Goal: Task Accomplishment & Management: Manage account settings

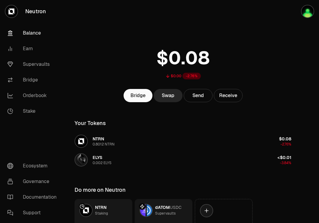
scroll to position [41, 0]
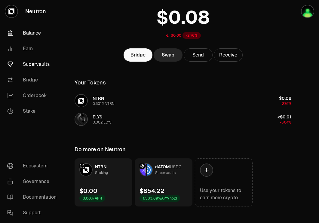
click at [41, 64] on link "Supervaults" at bounding box center [33, 65] width 63 height 16
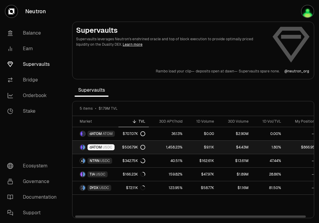
click at [103, 149] on span "USDC" at bounding box center [108, 147] width 10 height 5
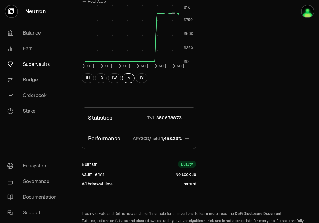
scroll to position [210, 0]
click at [181, 142] on button "Performance APY30D/hold 1,458.23%" at bounding box center [139, 138] width 114 height 20
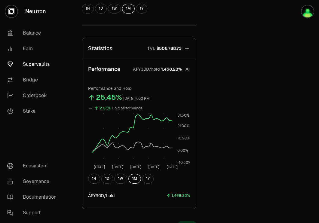
scroll to position [220, 0]
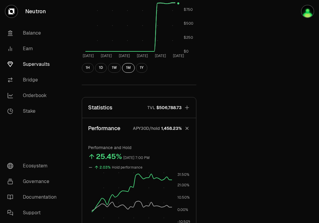
click at [175, 109] on span "$506,788.73" at bounding box center [168, 108] width 25 height 6
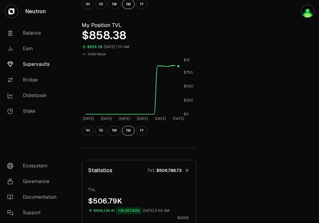
scroll to position [16, 0]
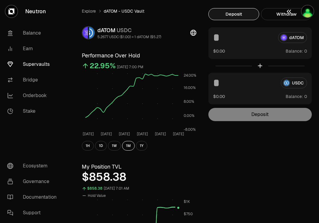
click at [289, 12] on icon "button" at bounding box center [288, 11] width 7 height 7
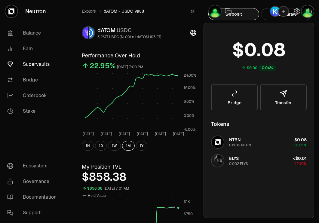
click at [174, 178] on div "$858.38" at bounding box center [139, 177] width 115 height 12
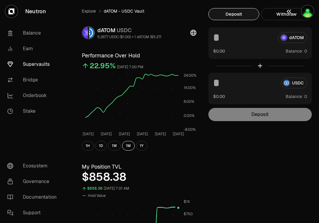
click at [281, 12] on button "button" at bounding box center [299, 11] width 38 height 23
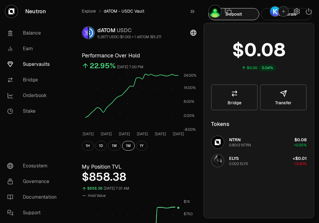
click at [161, 170] on h3 "My Position TVL" at bounding box center [139, 167] width 115 height 8
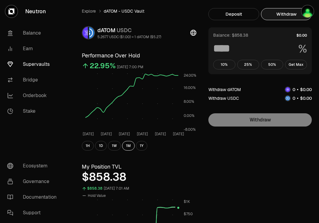
click at [277, 14] on button "Withdraw" at bounding box center [286, 14] width 51 height 12
click at [299, 63] on button "Get Max" at bounding box center [296, 65] width 22 height 10
type input "***"
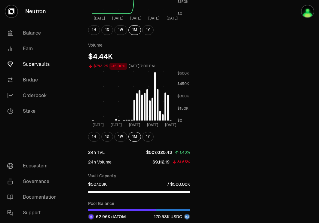
scroll to position [407, 0]
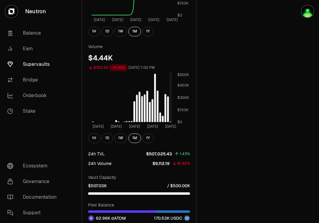
click at [171, 121] on rect at bounding box center [132, 97] width 80 height 50
click at [173, 122] on icon "[DATE] Aug [DATE] Aug [DATE] 3 $0 $150K $300K $450K $600K" at bounding box center [139, 100] width 102 height 57
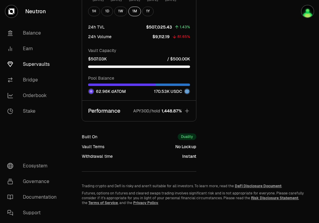
scroll to position [533, 0]
